Goal: Check status: Check status

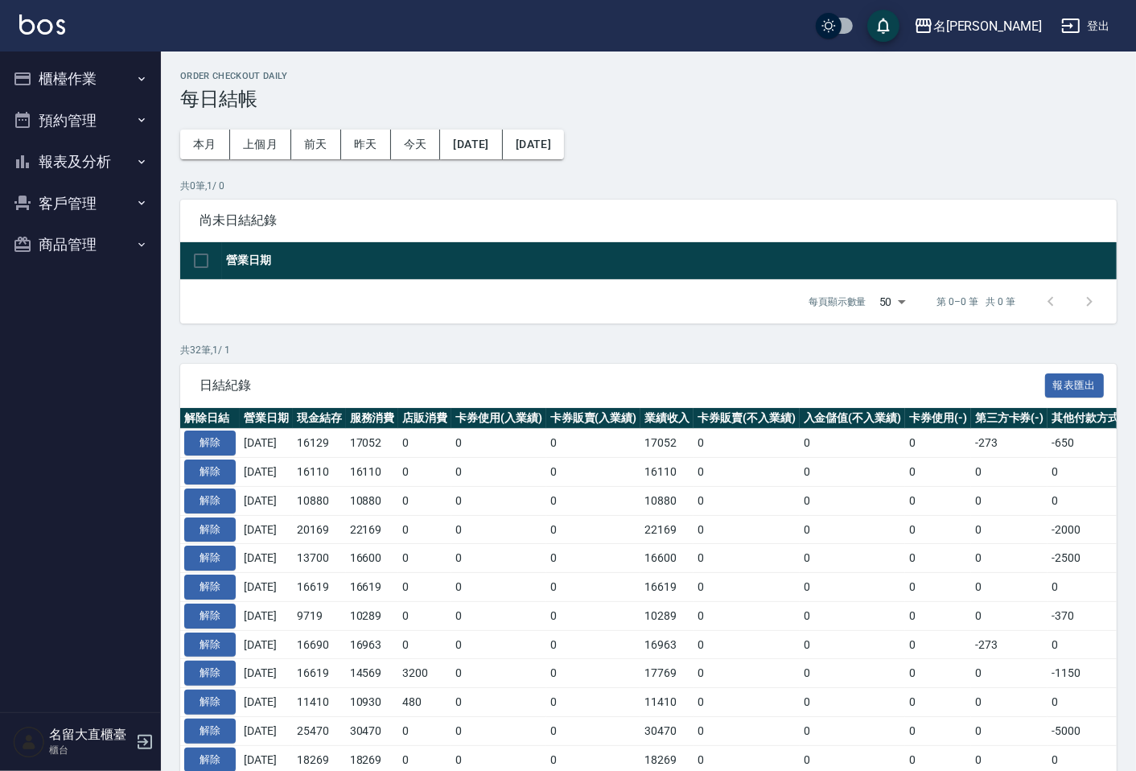
click at [62, 167] on button "報表及分析" at bounding box center [80, 162] width 148 height 42
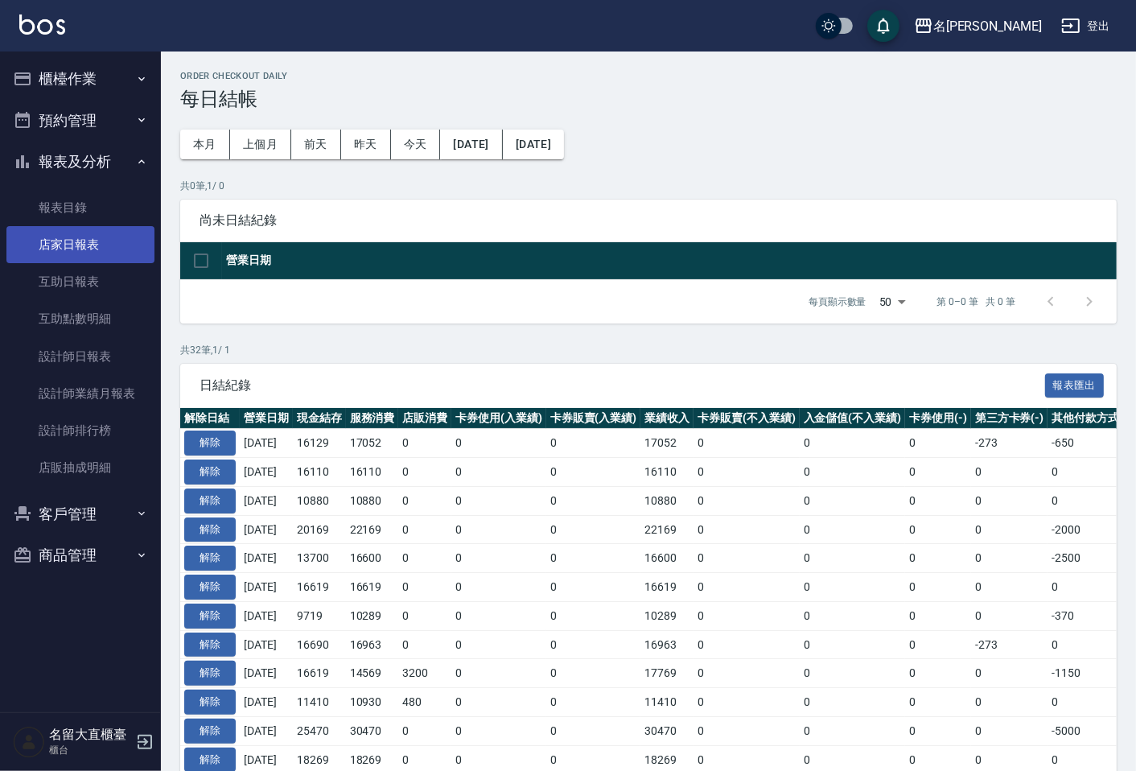
click at [77, 245] on link "店家日報表" at bounding box center [80, 244] width 148 height 37
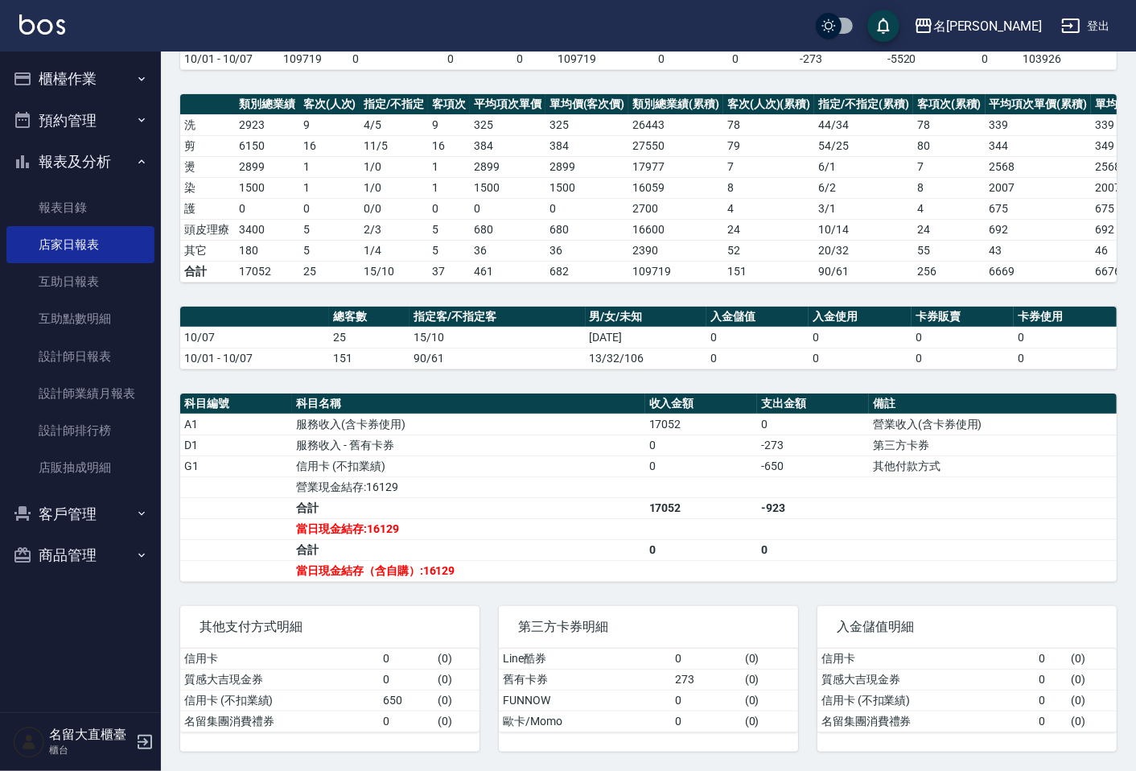
scroll to position [203, 0]
click at [93, 91] on button "櫃檯作業" at bounding box center [80, 79] width 148 height 42
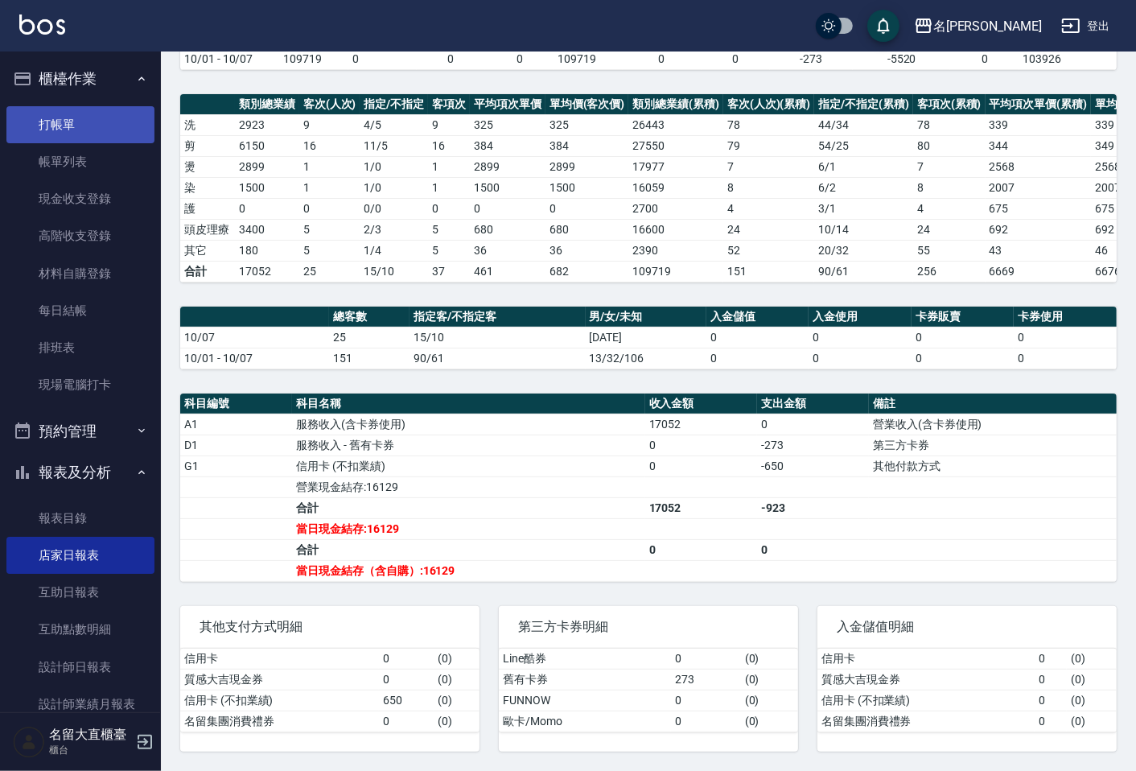
click at [91, 116] on link "打帳單" at bounding box center [80, 124] width 148 height 37
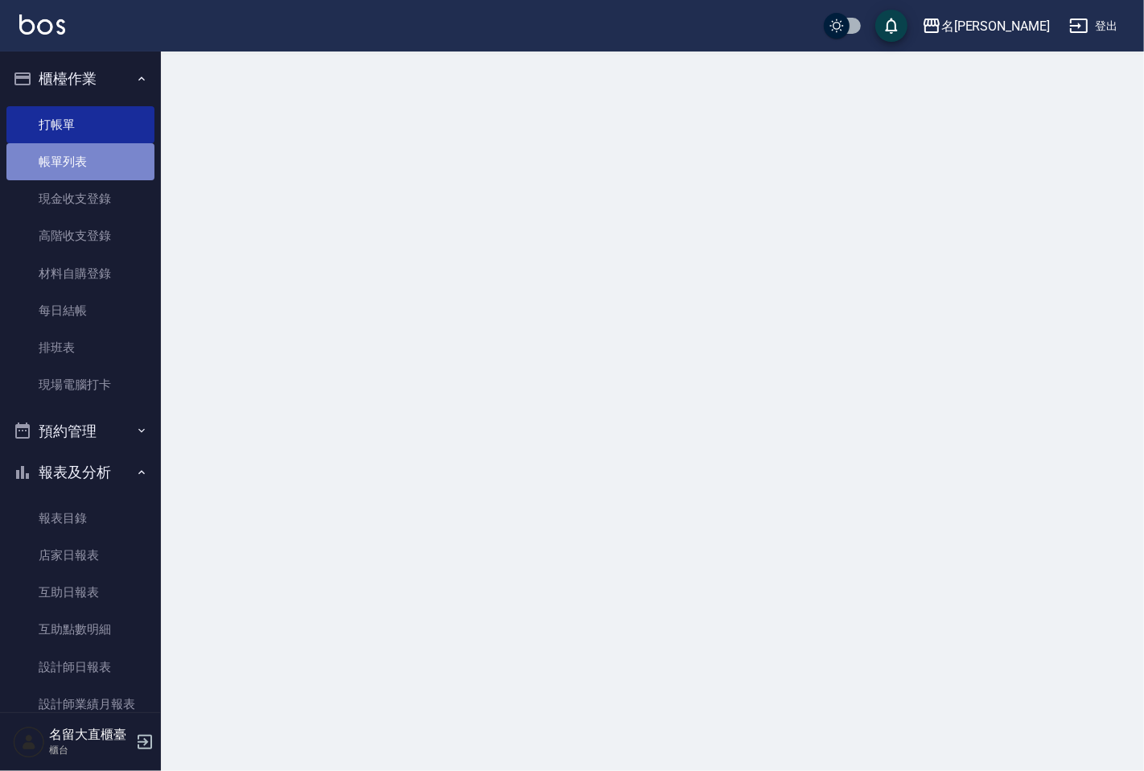
click at [101, 155] on link "帳單列表" at bounding box center [80, 161] width 148 height 37
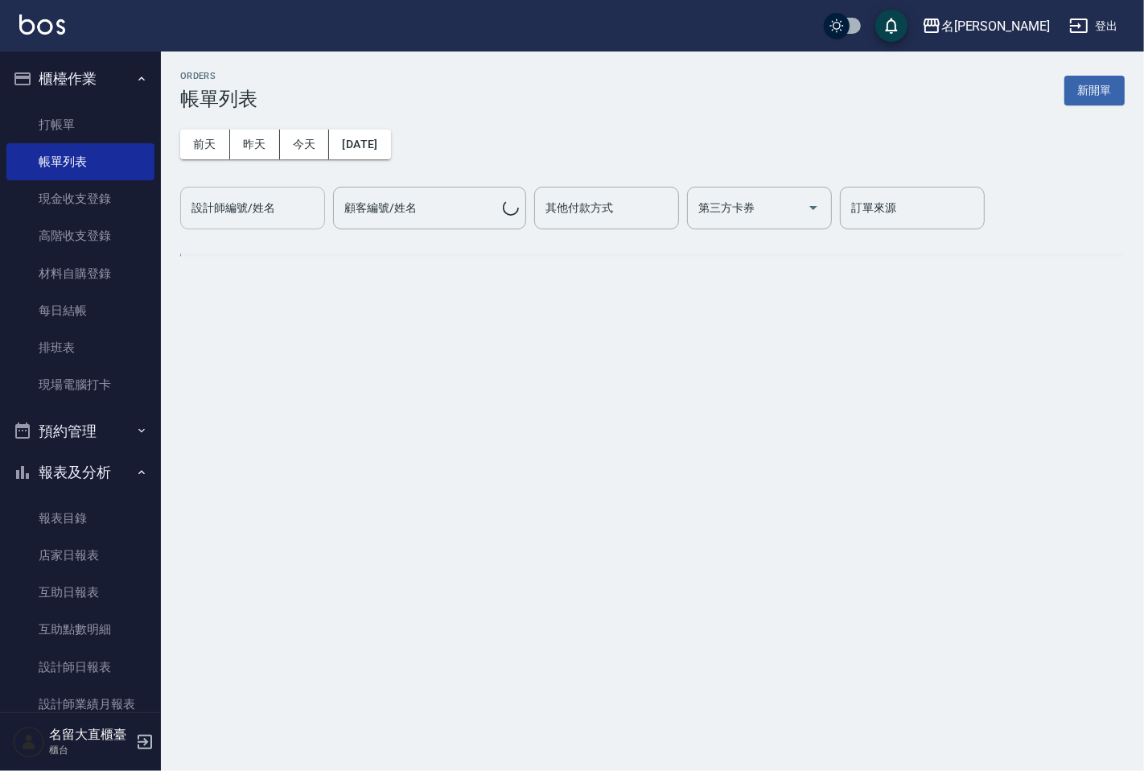
click at [239, 146] on button "昨天" at bounding box center [255, 145] width 50 height 30
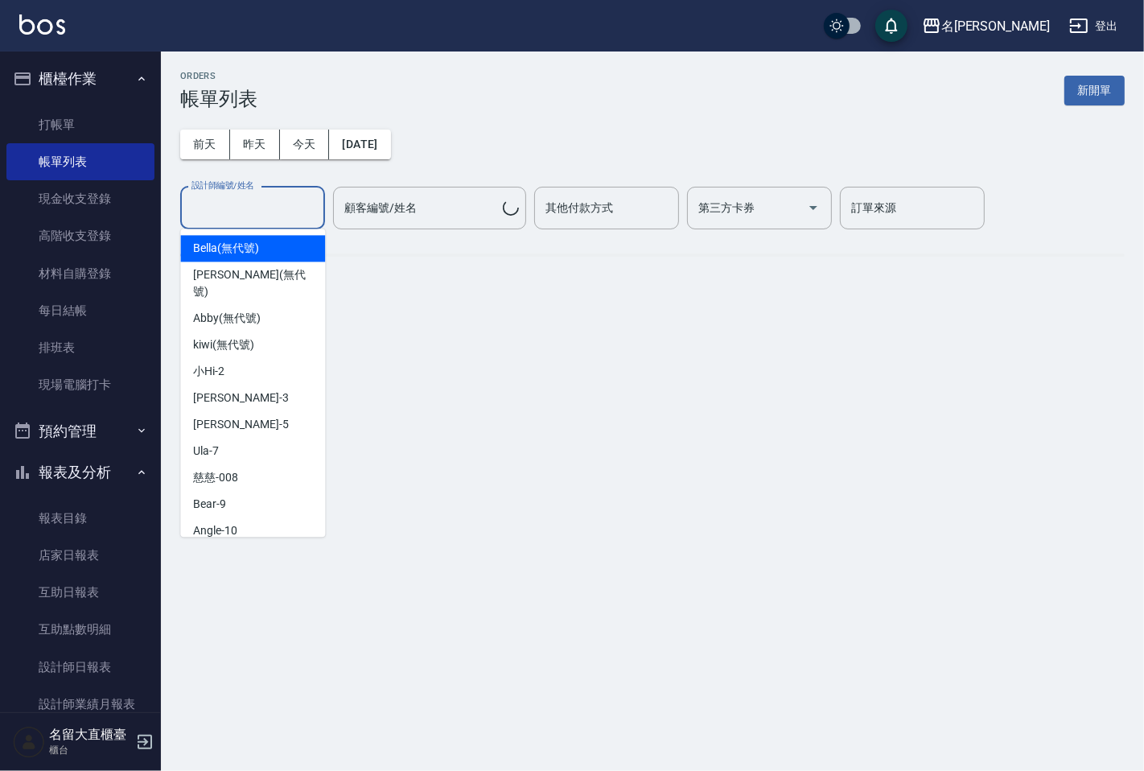
click at [257, 210] on input "設計師編號/姓名" at bounding box center [252, 208] width 130 height 28
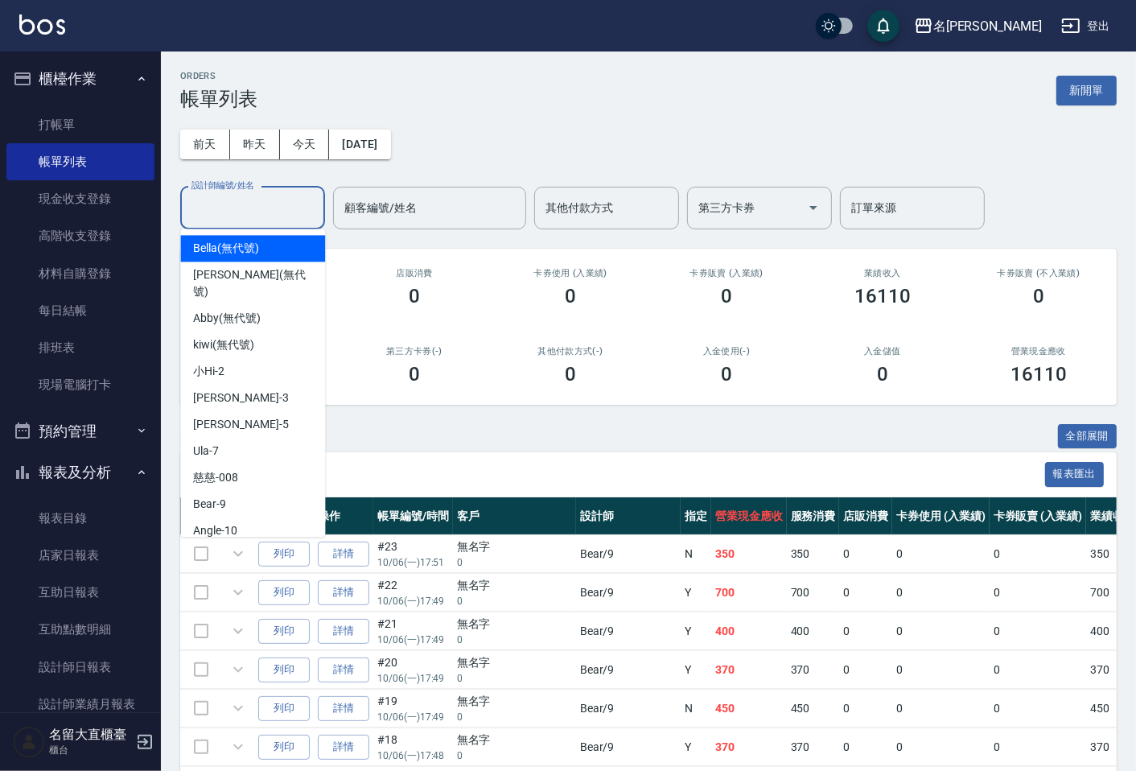
click at [298, 167] on div "[DATE] [DATE] [DATE] [DATE] 設計師編號/姓名 設計師編號/姓名 顧客編號/姓名 顧客編號/姓名 其他付款方式 其他付款方式 第三方…" at bounding box center [648, 169] width 937 height 119
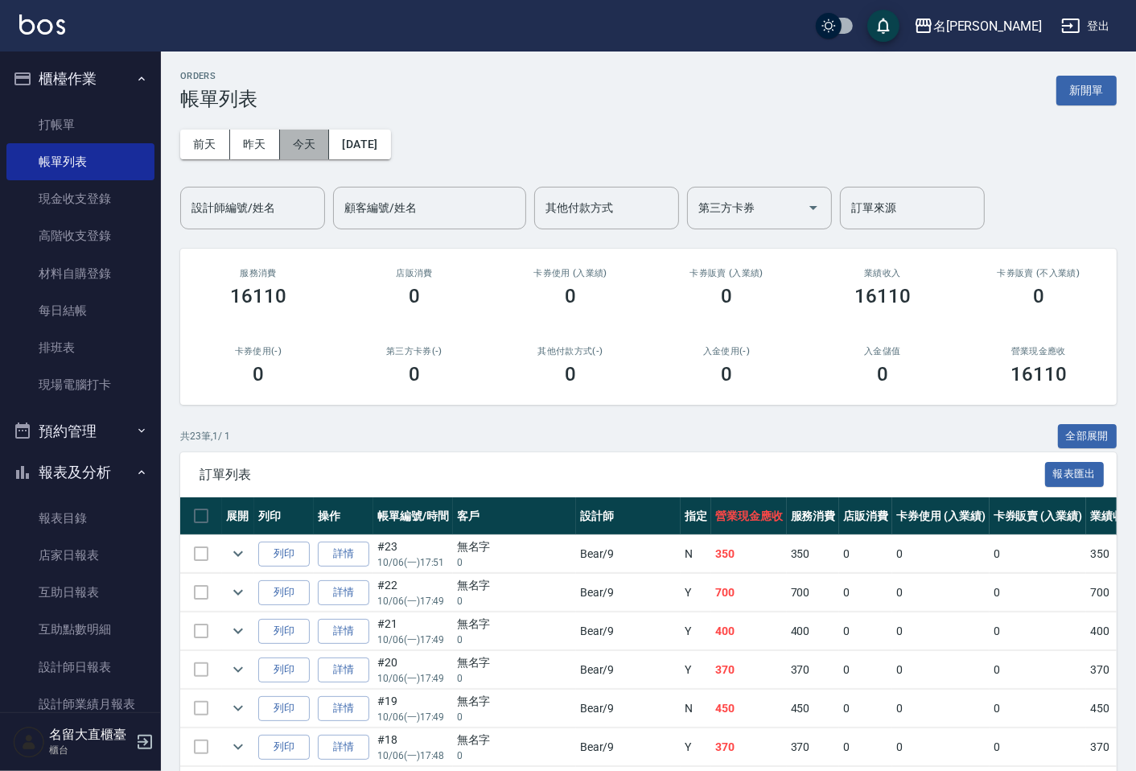
click at [311, 150] on button "今天" at bounding box center [305, 145] width 50 height 30
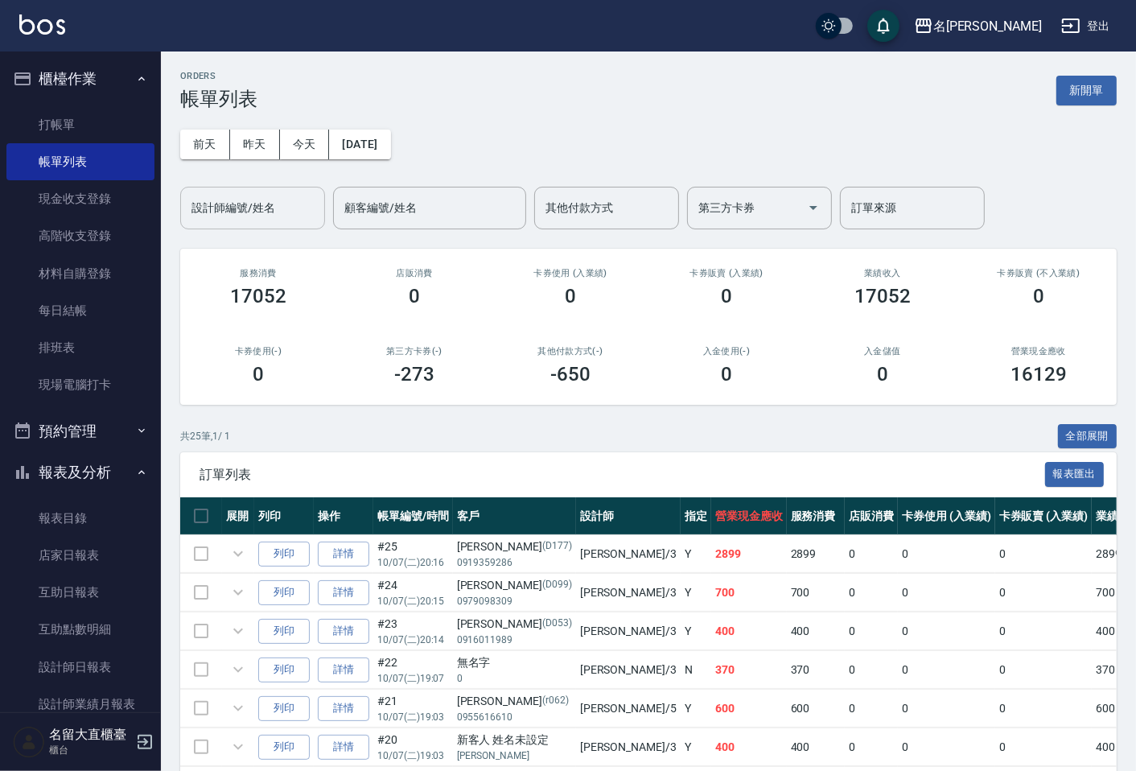
click at [290, 194] on input "設計師編號/姓名" at bounding box center [252, 208] width 130 height 28
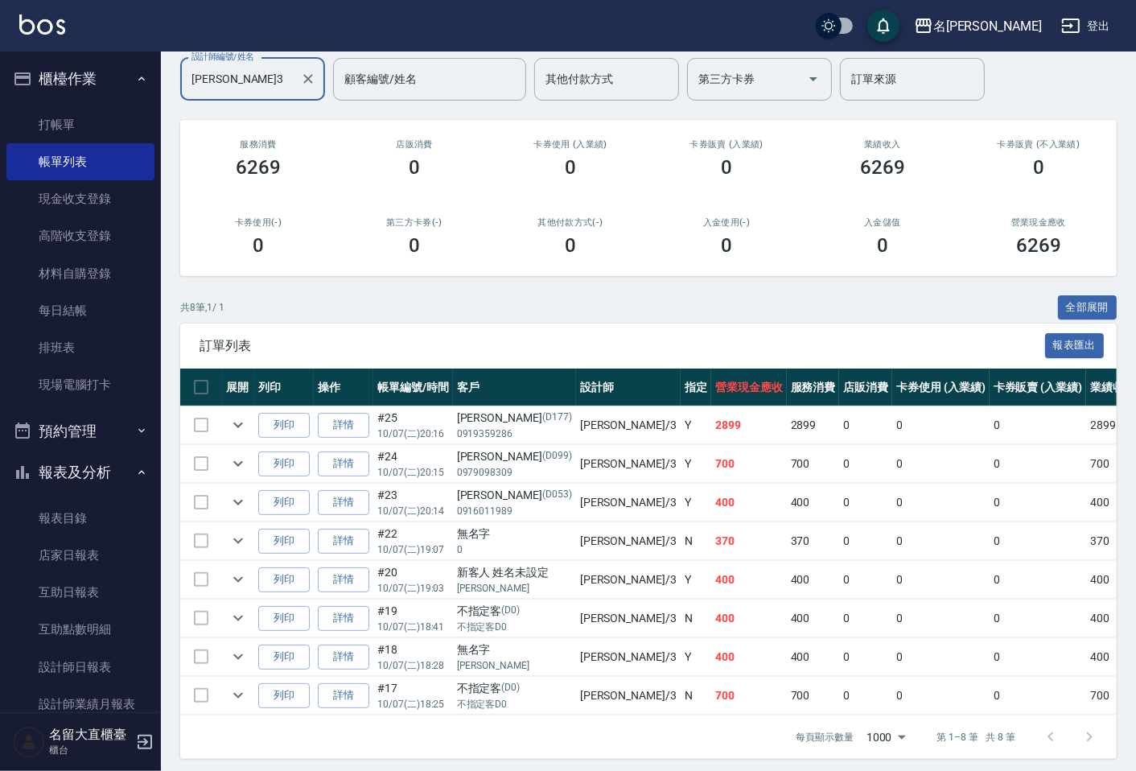
scroll to position [150, 0]
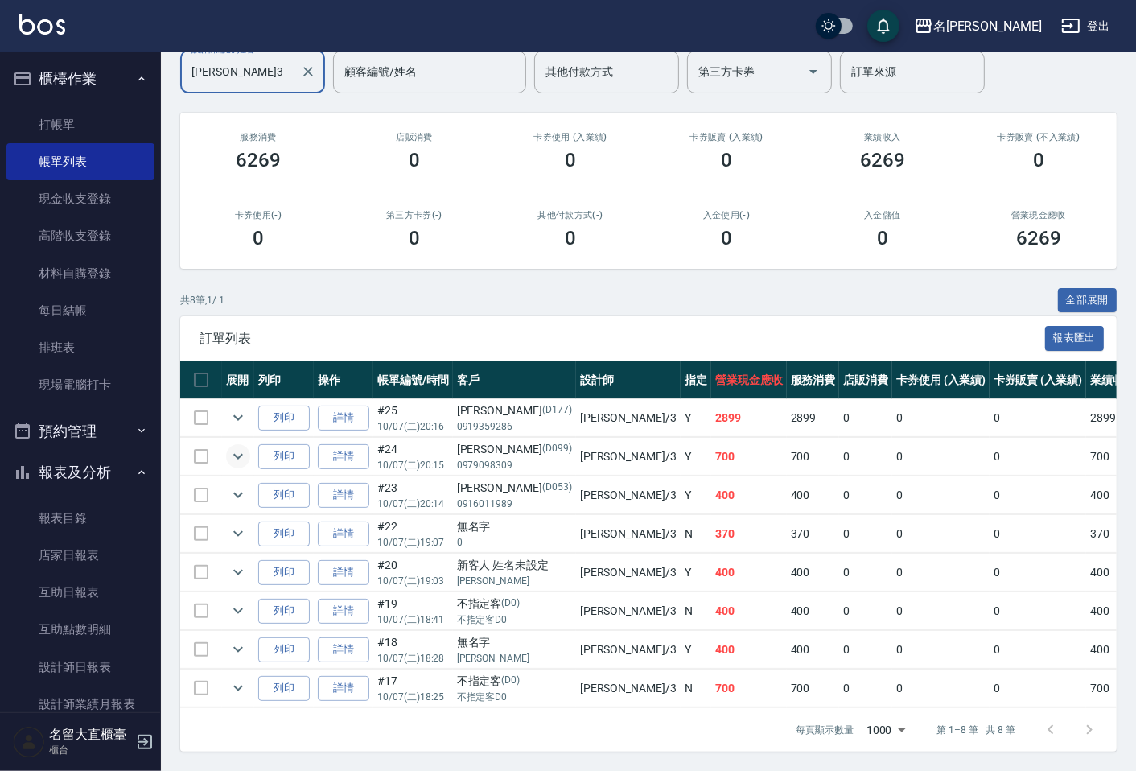
type input "[PERSON_NAME]3"
click at [226, 444] on button "expand row" at bounding box center [238, 456] width 24 height 24
